Goal: Find specific page/section: Find specific page/section

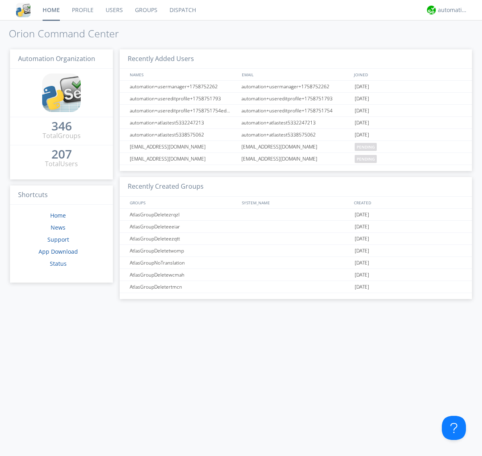
click at [145, 10] on link "Groups" at bounding box center [146, 10] width 35 height 20
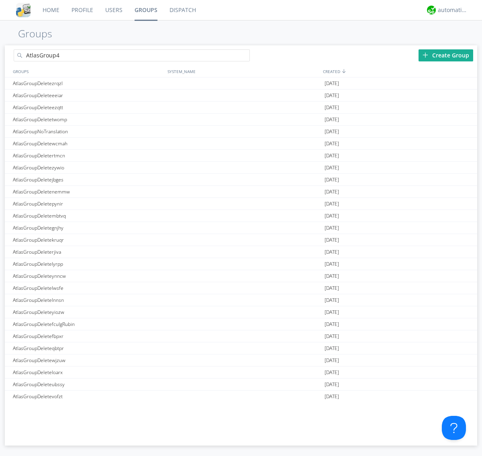
type input "AtlasGroup4"
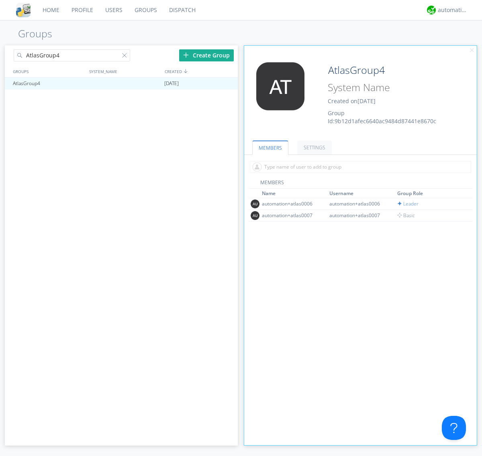
click at [313, 147] on link "SETTINGS" at bounding box center [314, 148] width 35 height 14
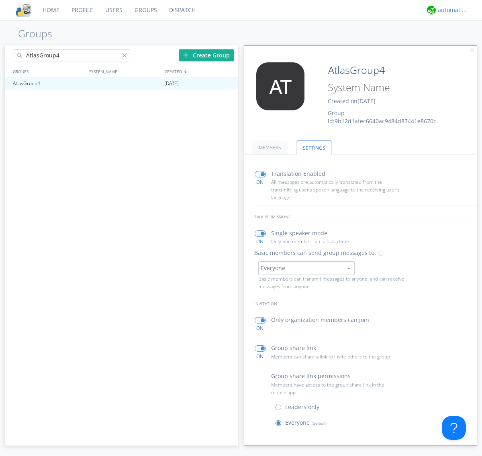
click at [451, 10] on div "automation+atlas" at bounding box center [453, 10] width 30 height 8
